Goal: Find contact information: Find contact information

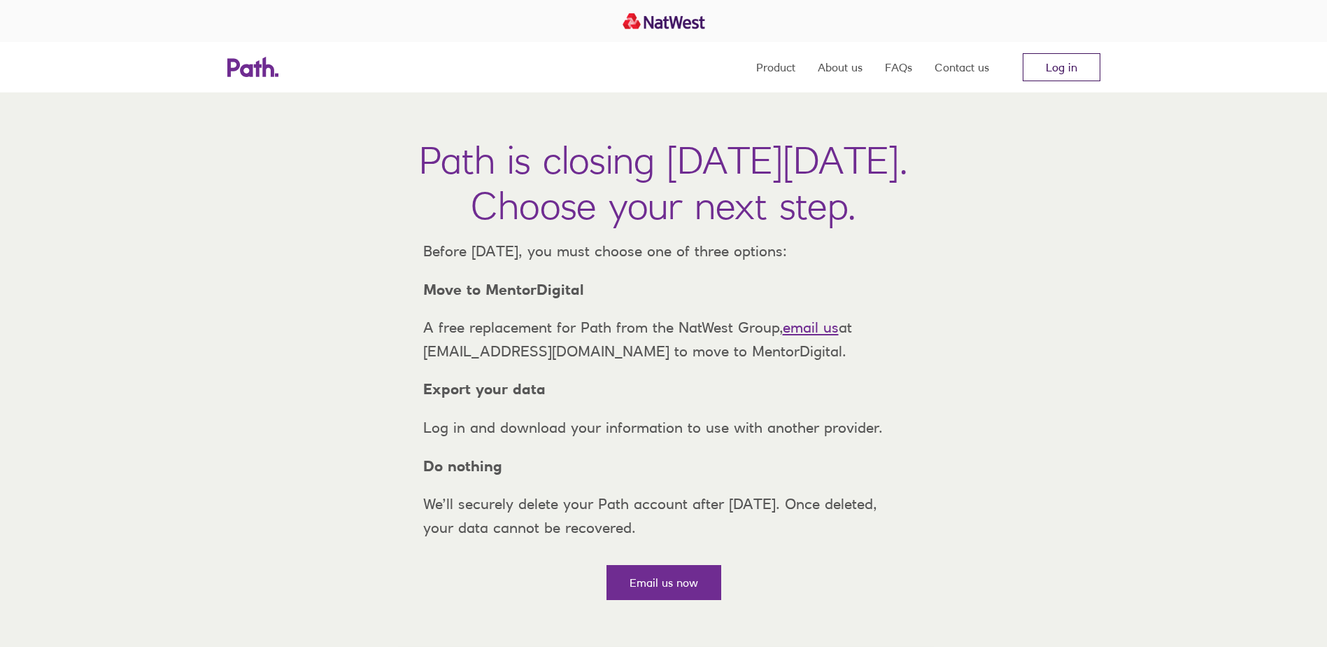
click at [1041, 73] on link "Log in" at bounding box center [1062, 67] width 78 height 28
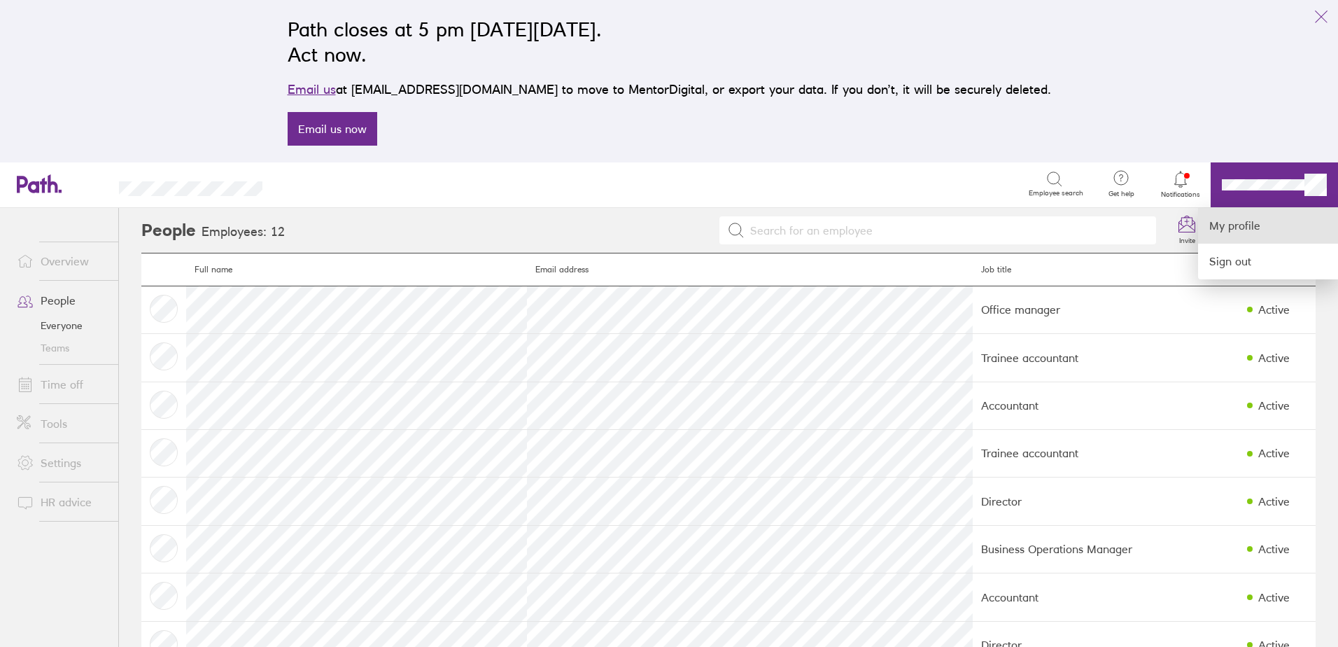
click at [1258, 225] on link "My profile" at bounding box center [1268, 226] width 140 height 36
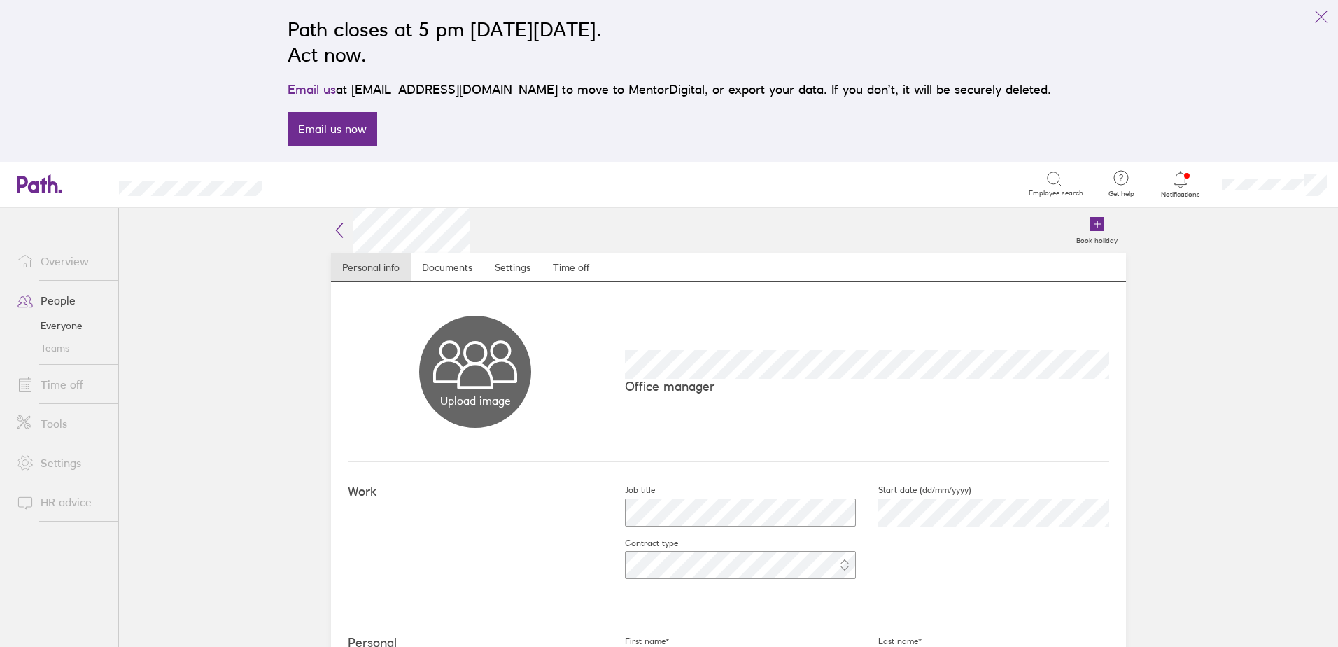
click at [40, 190] on icon at bounding box center [39, 183] width 45 height 19
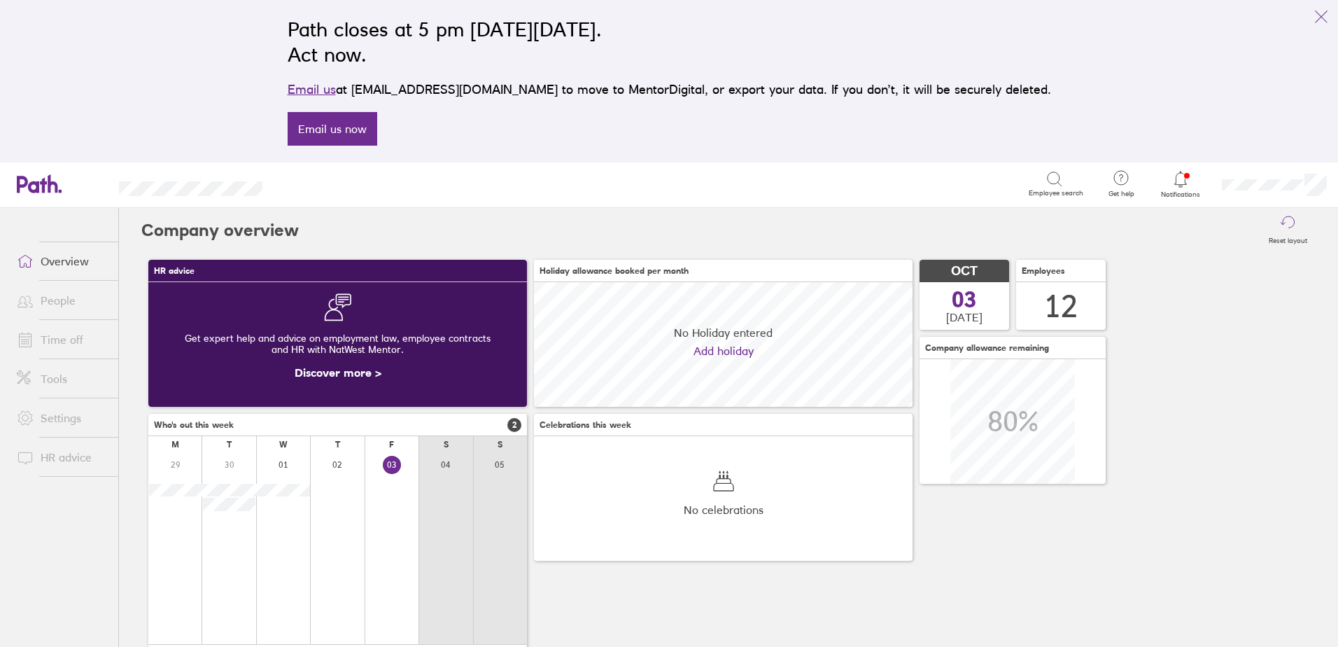
scroll to position [125, 379]
click at [61, 260] on link "Overview" at bounding box center [62, 261] width 113 height 28
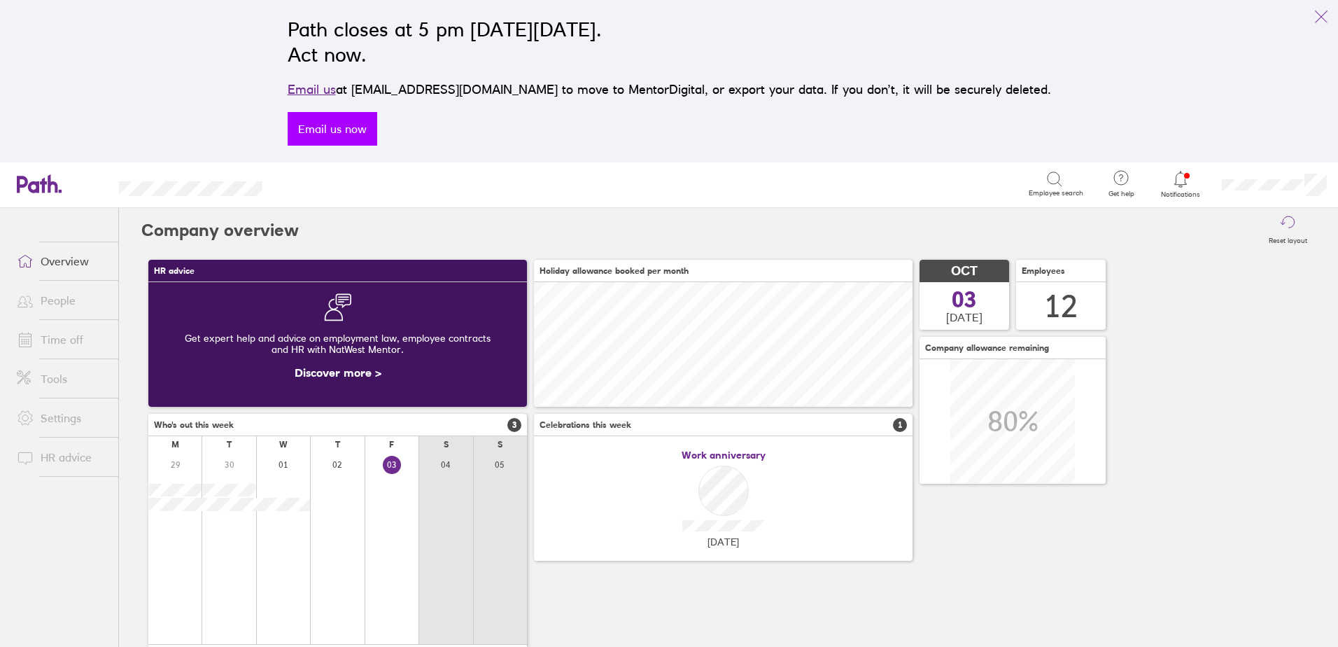
click at [377, 129] on link "Email us now" at bounding box center [333, 129] width 90 height 34
click at [1184, 176] on icon at bounding box center [1180, 179] width 17 height 17
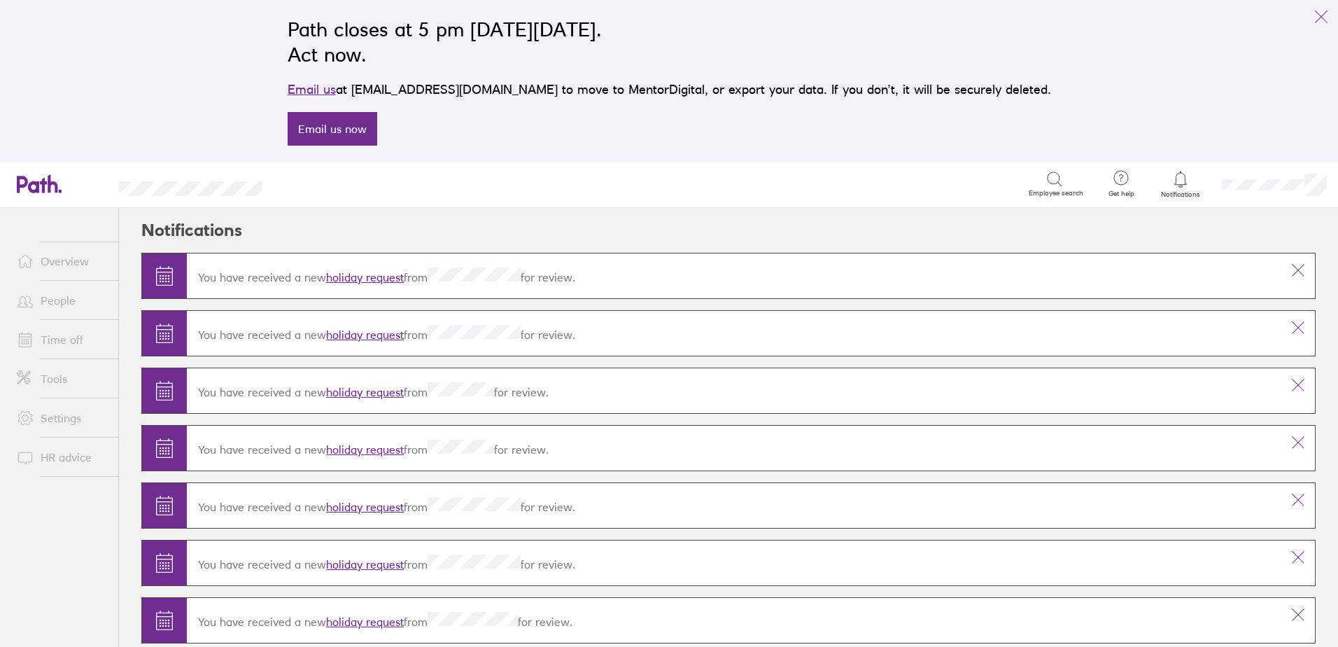
click at [1118, 178] on icon at bounding box center [1121, 177] width 17 height 17
click at [1087, 258] on link "Contact us" at bounding box center [1081, 261] width 140 height 35
click at [1118, 174] on icon at bounding box center [1121, 177] width 17 height 17
click at [1090, 221] on link "FAQs" at bounding box center [1081, 226] width 140 height 36
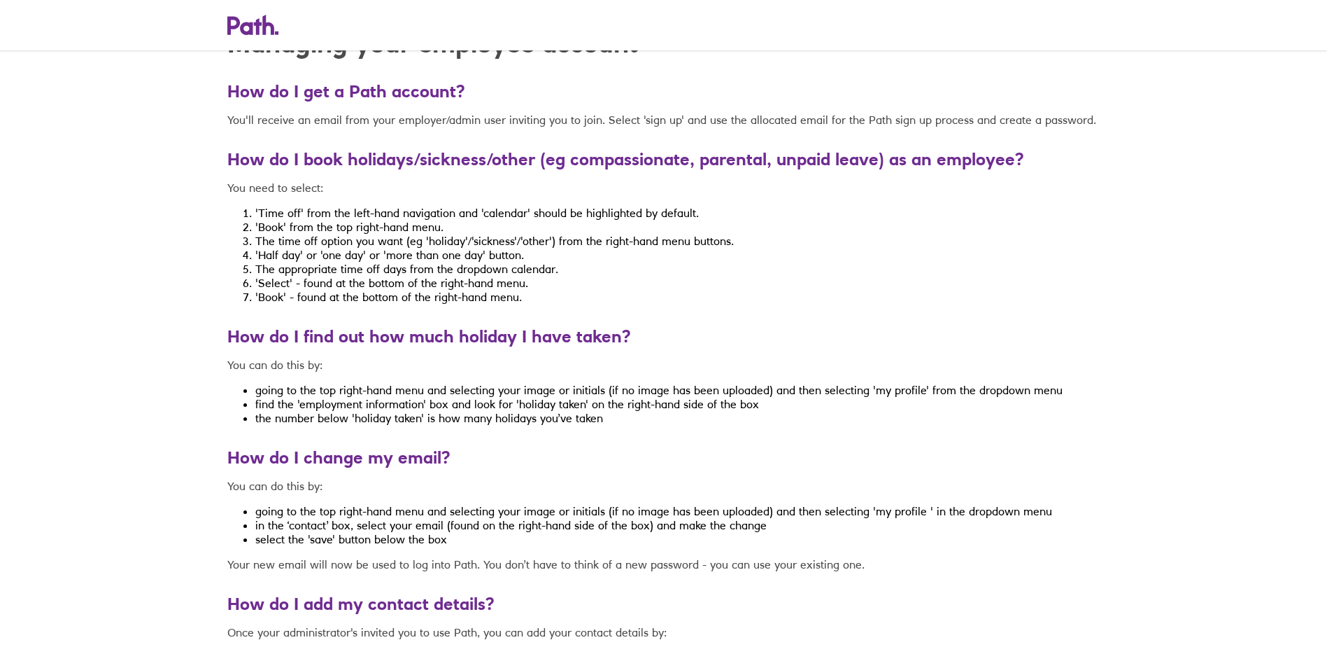
scroll to position [5598, 0]
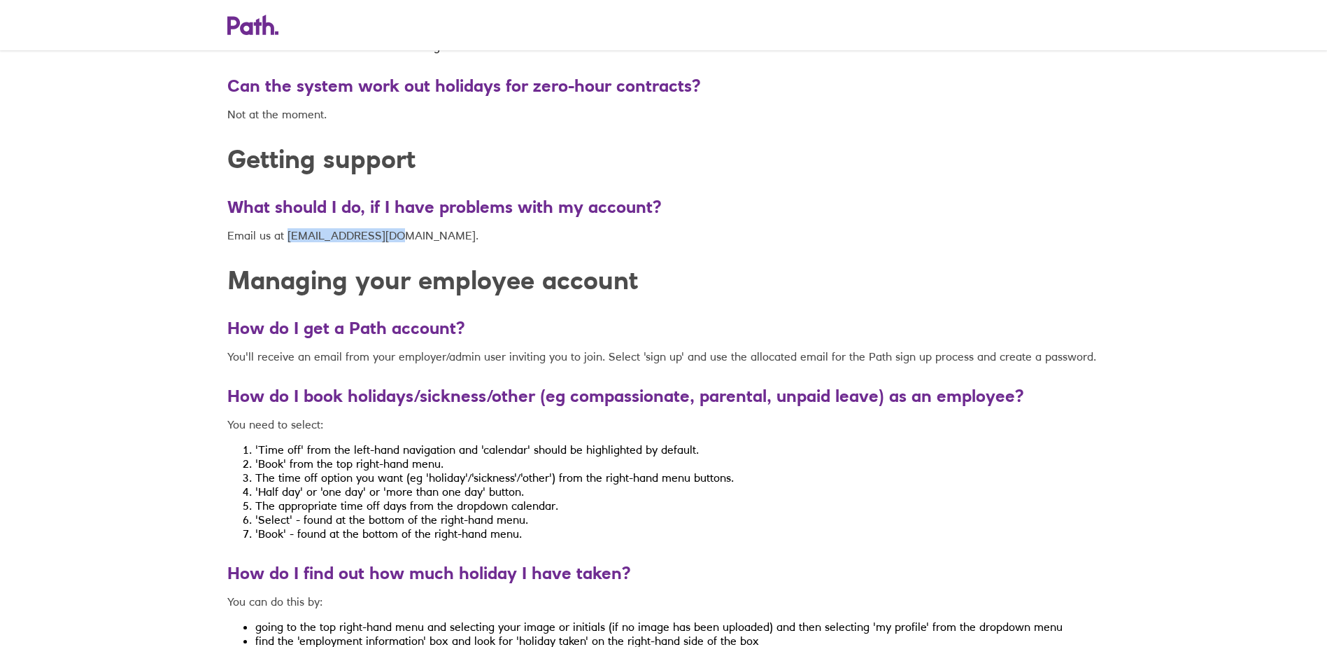
drag, startPoint x: 386, startPoint y: 249, endPoint x: 286, endPoint y: 249, distance: 99.4
click at [286, 242] on p "Email us at [EMAIL_ADDRESS][DOMAIN_NAME]." at bounding box center [663, 235] width 873 height 14
copy p "[EMAIL_ADDRESS][DOMAIN_NAME]"
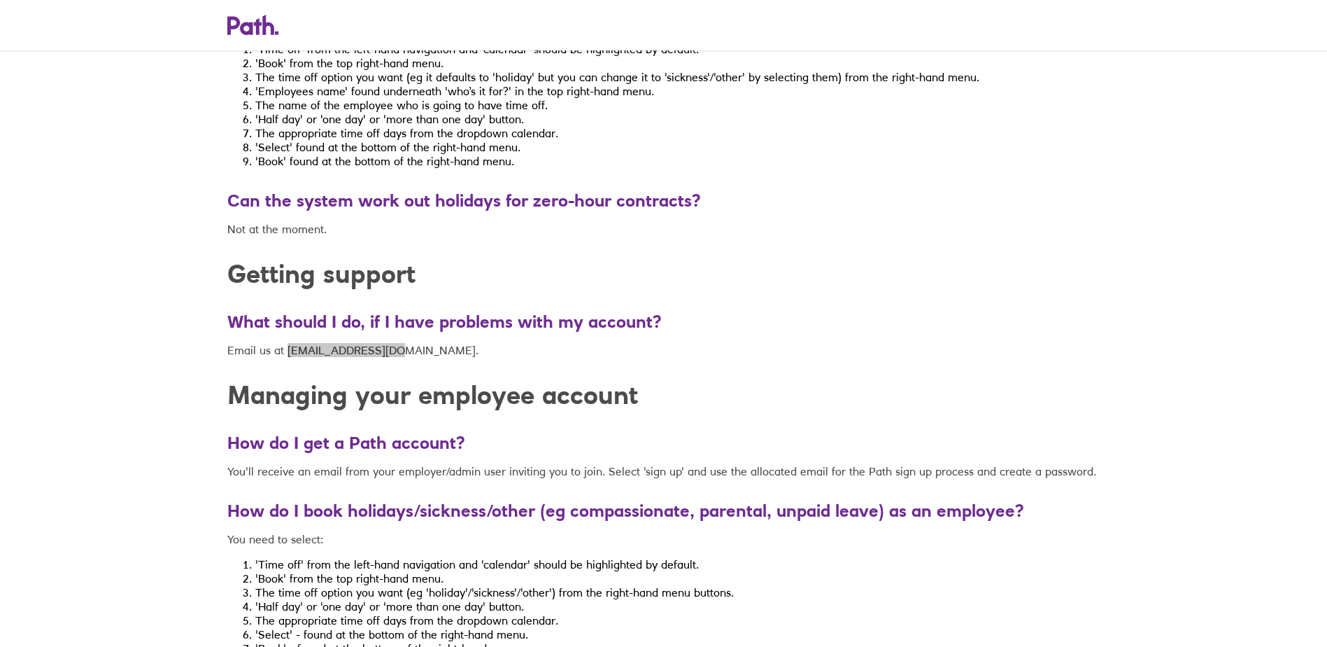
scroll to position [5318, 0]
